Goal: Information Seeking & Learning: Learn about a topic

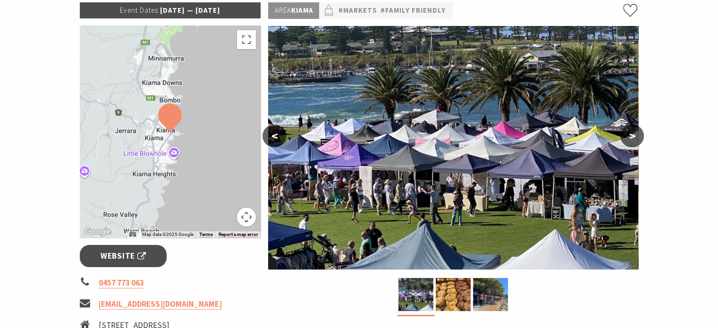
scroll to position [149, 0]
click at [633, 135] on button ">" at bounding box center [632, 136] width 24 height 23
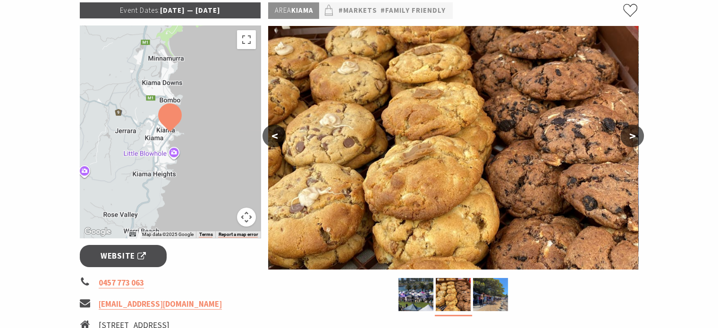
click at [633, 135] on button ">" at bounding box center [632, 136] width 24 height 23
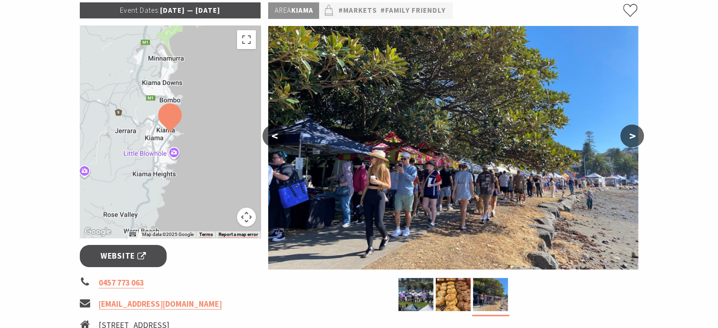
click at [633, 135] on button ">" at bounding box center [632, 136] width 24 height 23
click at [630, 132] on button ">" at bounding box center [632, 136] width 24 height 23
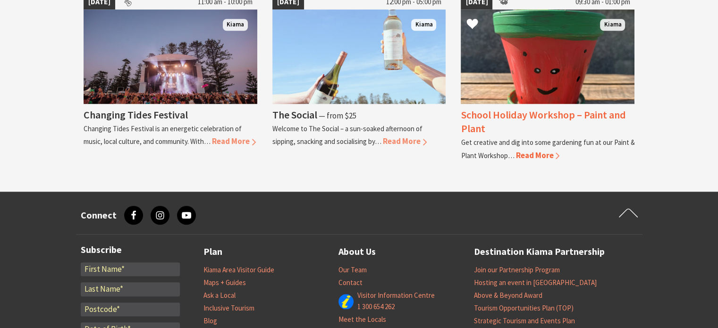
scroll to position [898, 0]
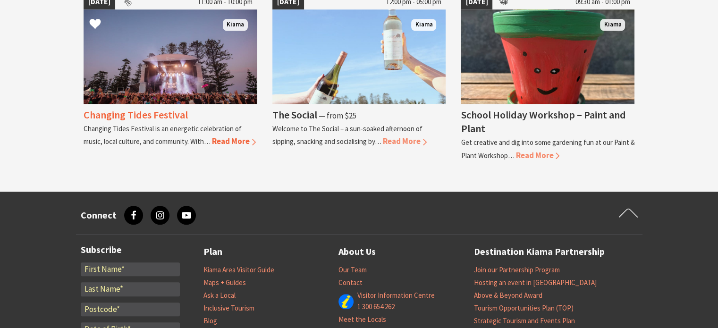
click at [194, 83] on img at bounding box center [171, 56] width 174 height 94
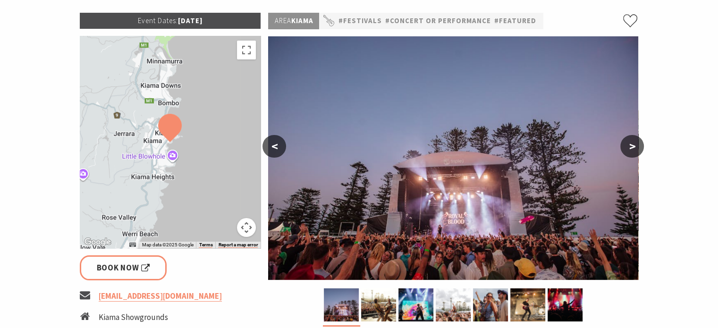
scroll to position [140, 0]
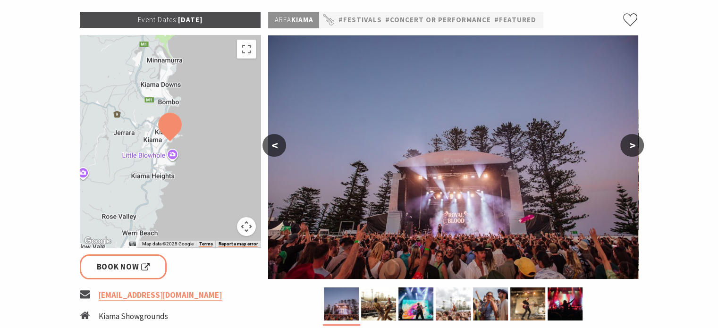
click at [379, 265] on img at bounding box center [453, 156] width 370 height 243
click at [638, 140] on button ">" at bounding box center [632, 145] width 24 height 23
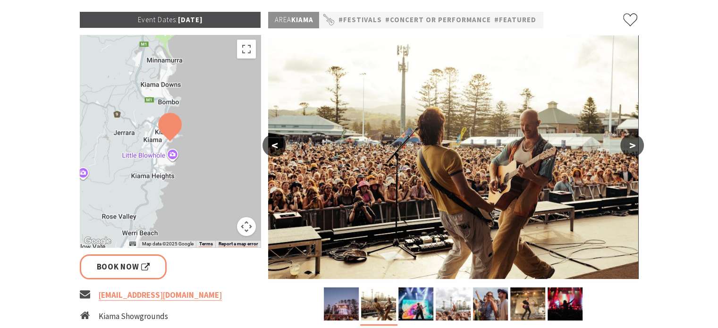
click at [638, 140] on button ">" at bounding box center [632, 145] width 24 height 23
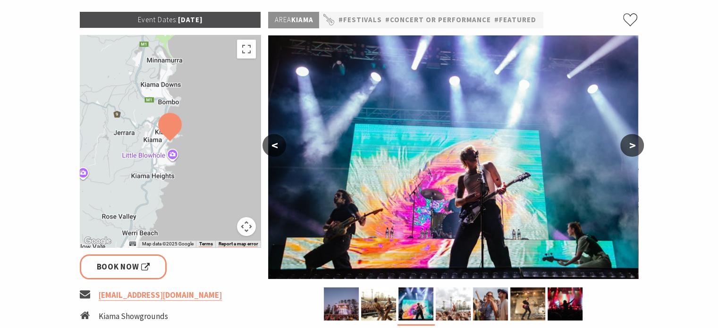
click at [638, 140] on button ">" at bounding box center [632, 145] width 24 height 23
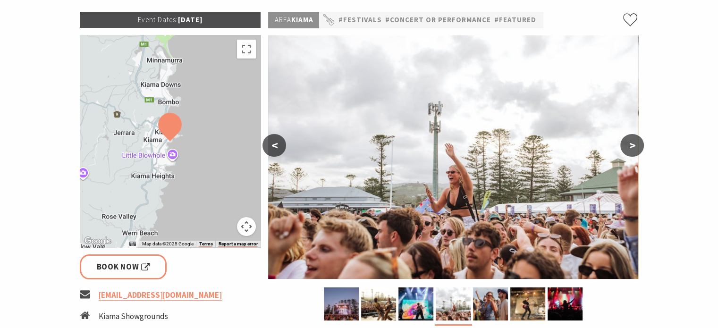
click at [638, 140] on button ">" at bounding box center [632, 145] width 24 height 23
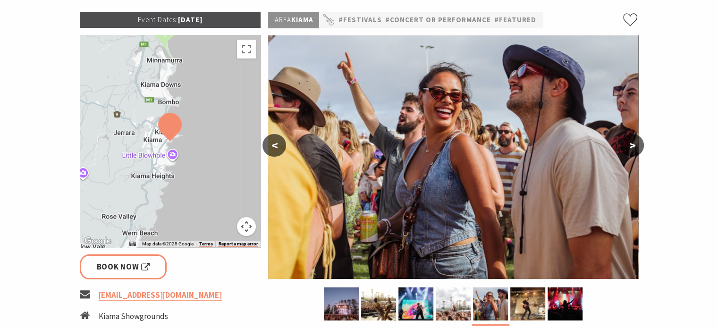
click at [638, 140] on button ">" at bounding box center [632, 145] width 24 height 23
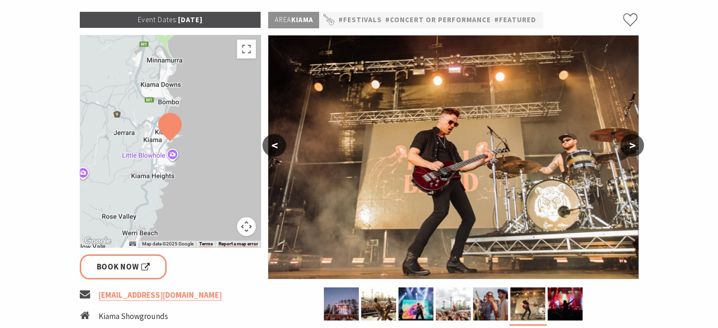
click at [638, 140] on button ">" at bounding box center [632, 145] width 24 height 23
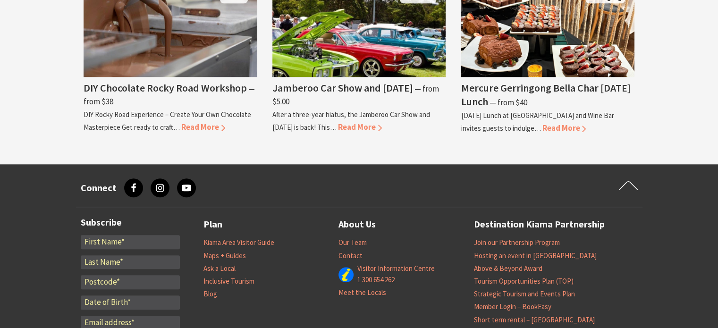
scroll to position [830, 0]
